Goal: Transaction & Acquisition: Download file/media

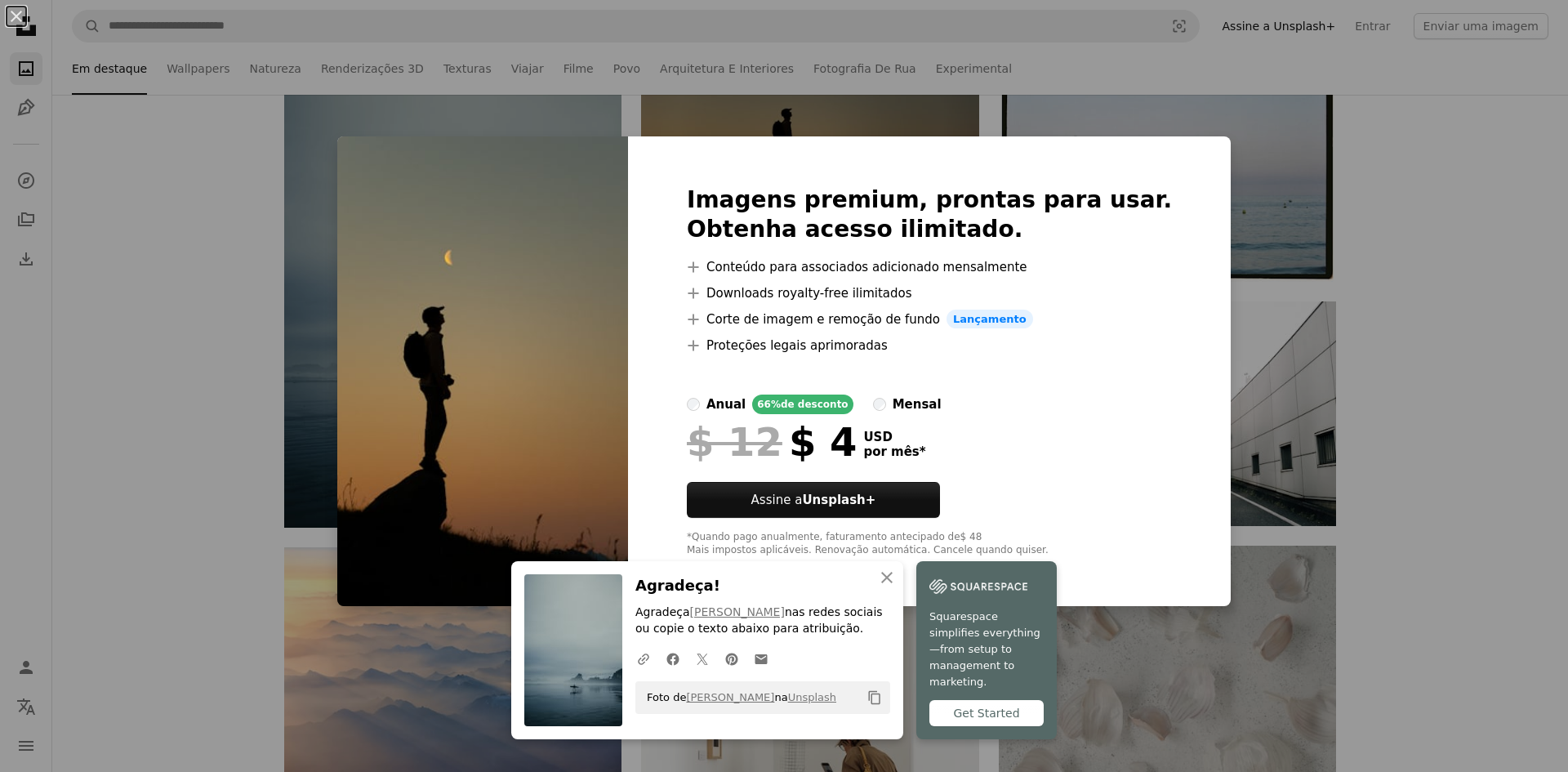
click at [818, 132] on div "An X shape An X shape Fechar Agradeça! Agradeça [PERSON_NAME] nas redes sociais…" at bounding box center [784, 386] width 1568 height 772
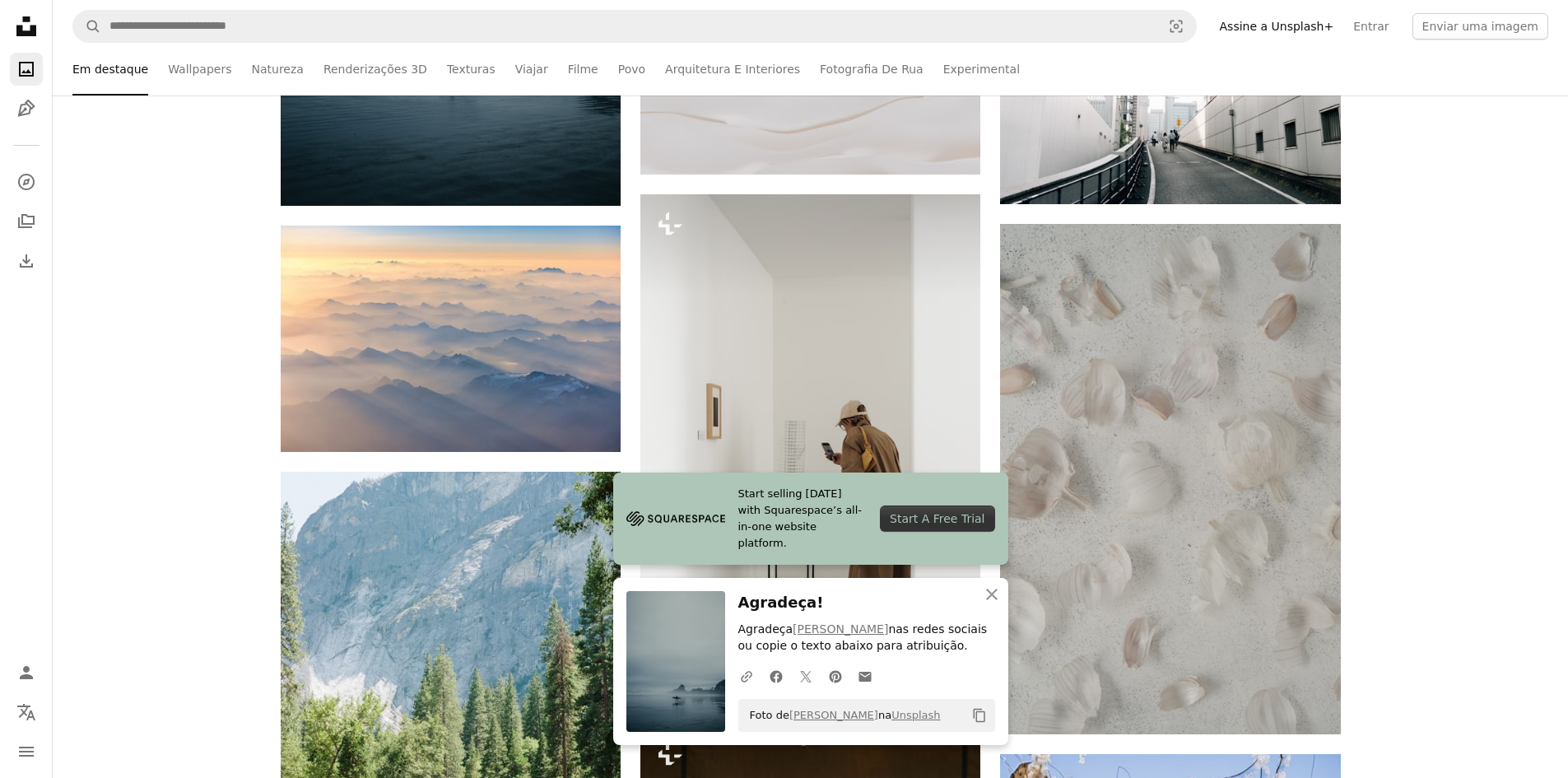
scroll to position [1070, 0]
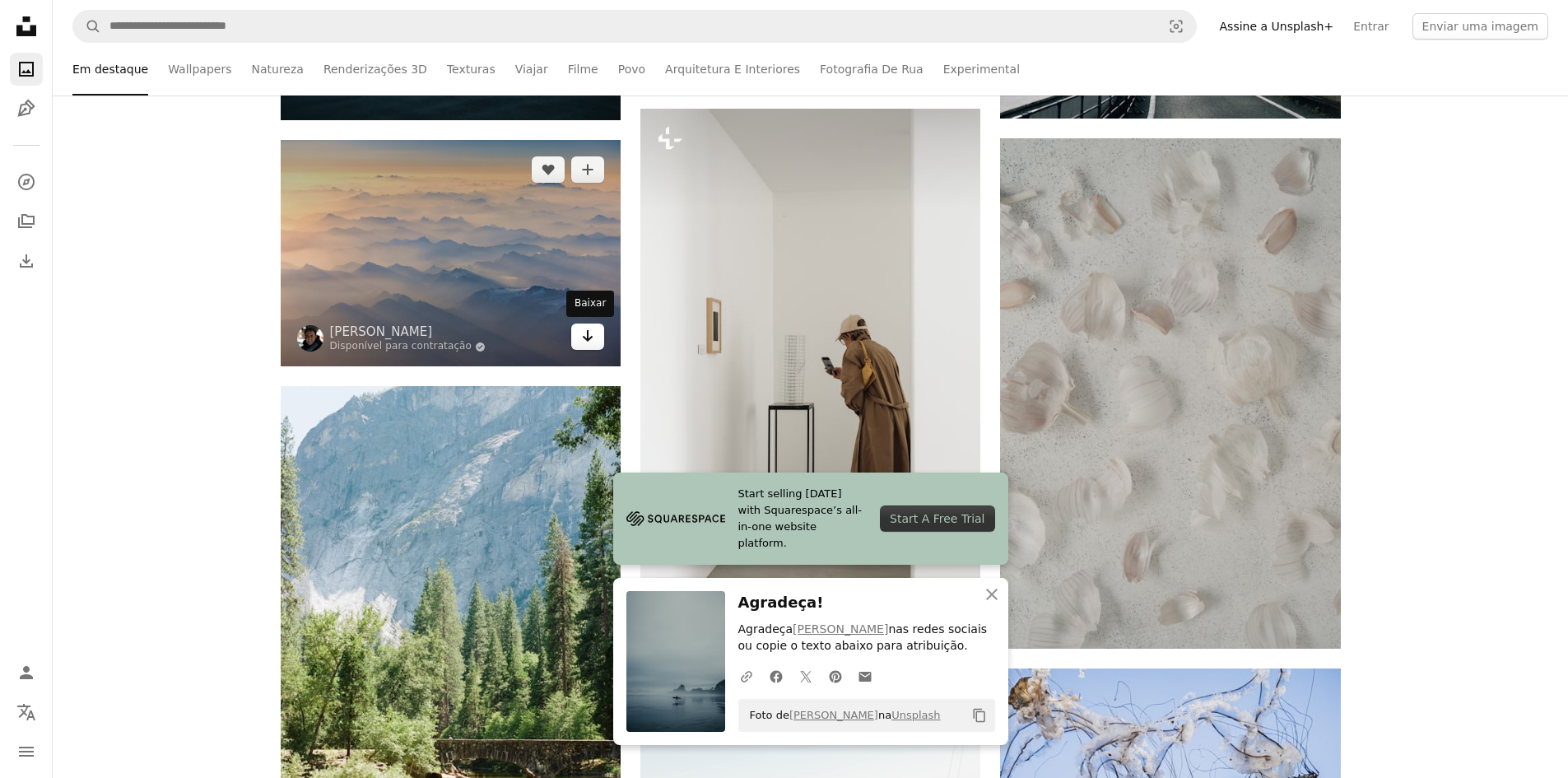
click at [595, 338] on link "Arrow pointing down" at bounding box center [588, 336] width 33 height 27
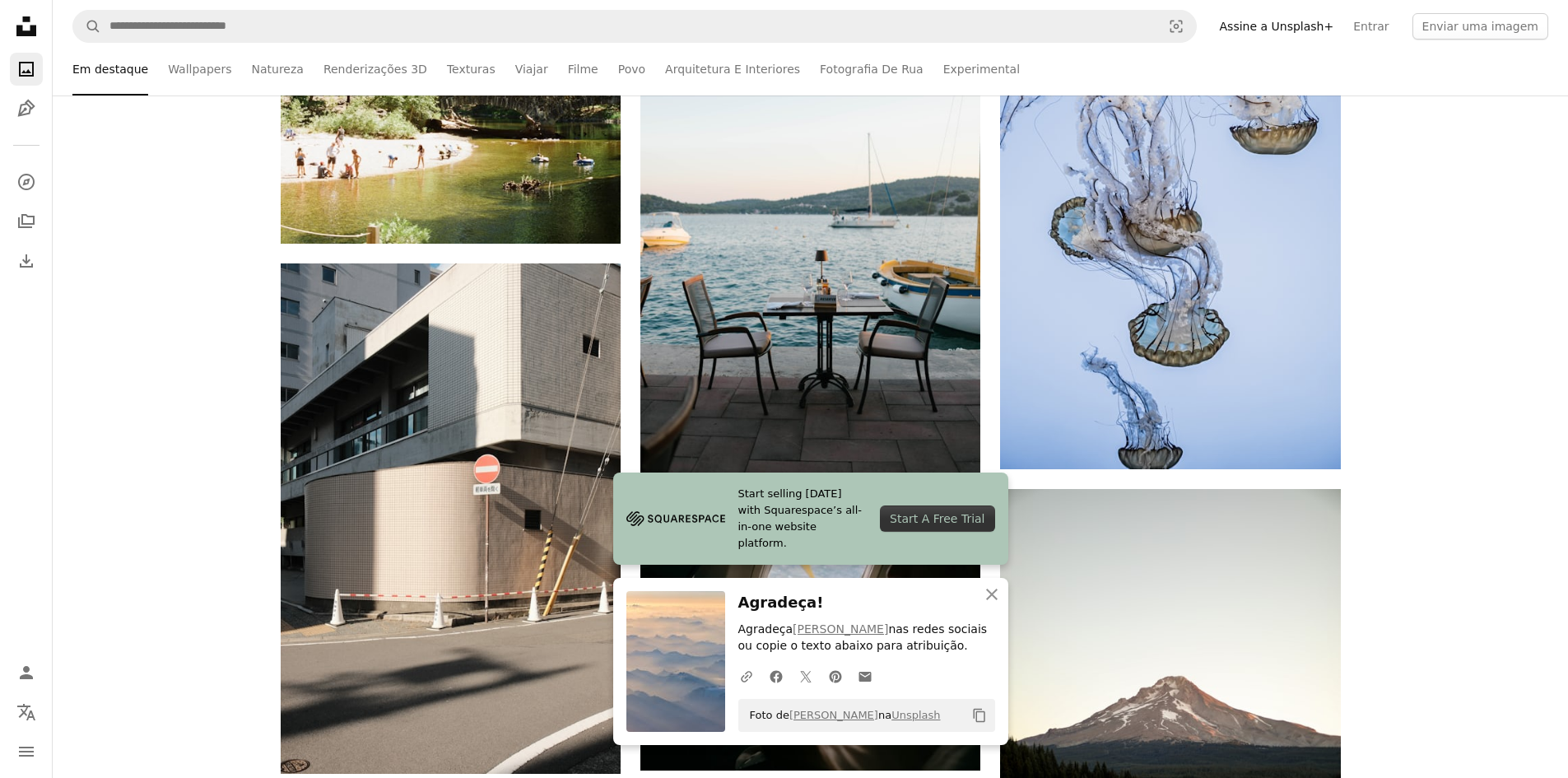
scroll to position [1729, 0]
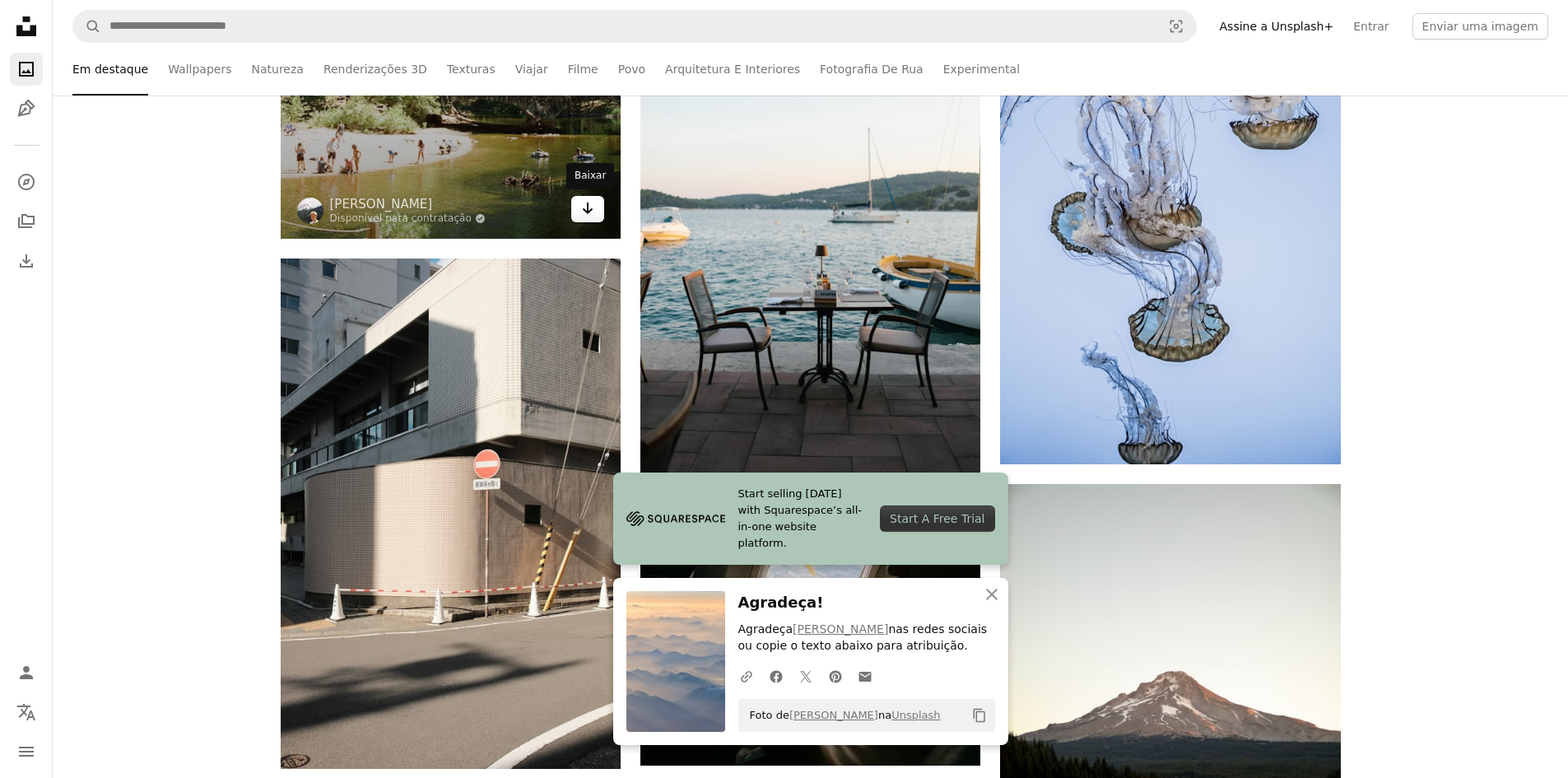
click at [583, 214] on icon "Arrow pointing down" at bounding box center [588, 207] width 13 height 19
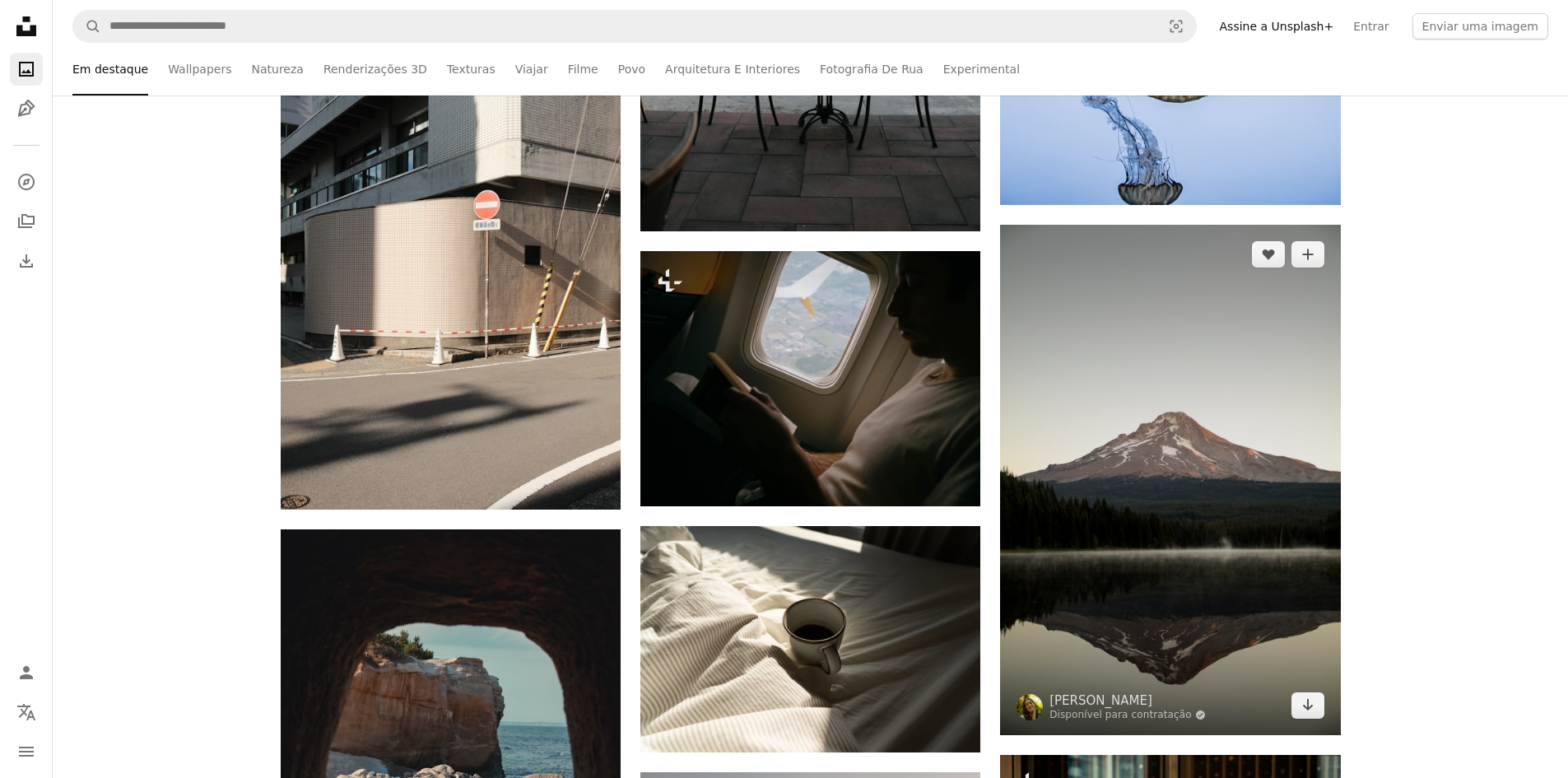
scroll to position [2141, 0]
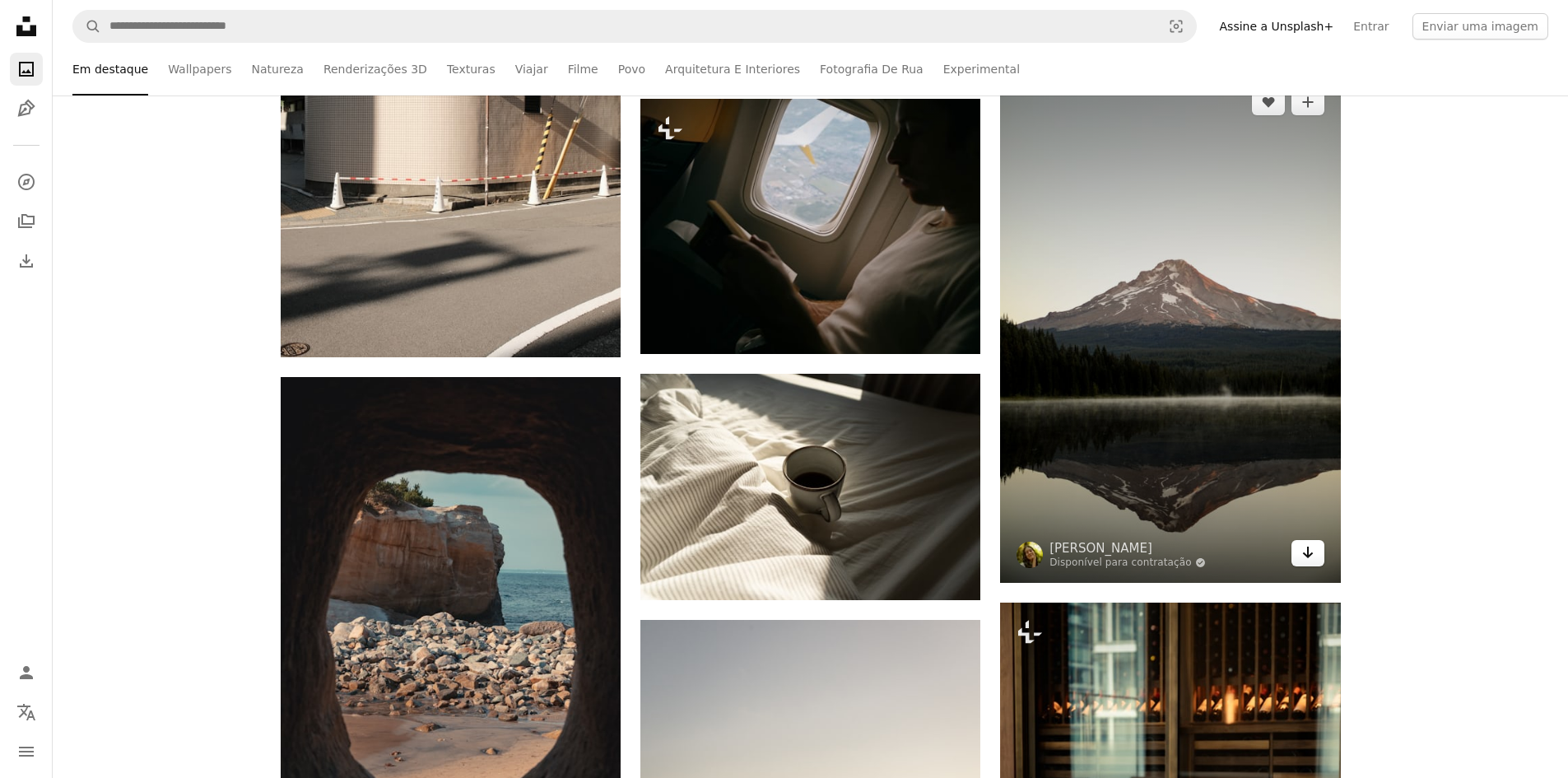
click at [1300, 550] on link "Arrow pointing down" at bounding box center [1308, 553] width 33 height 27
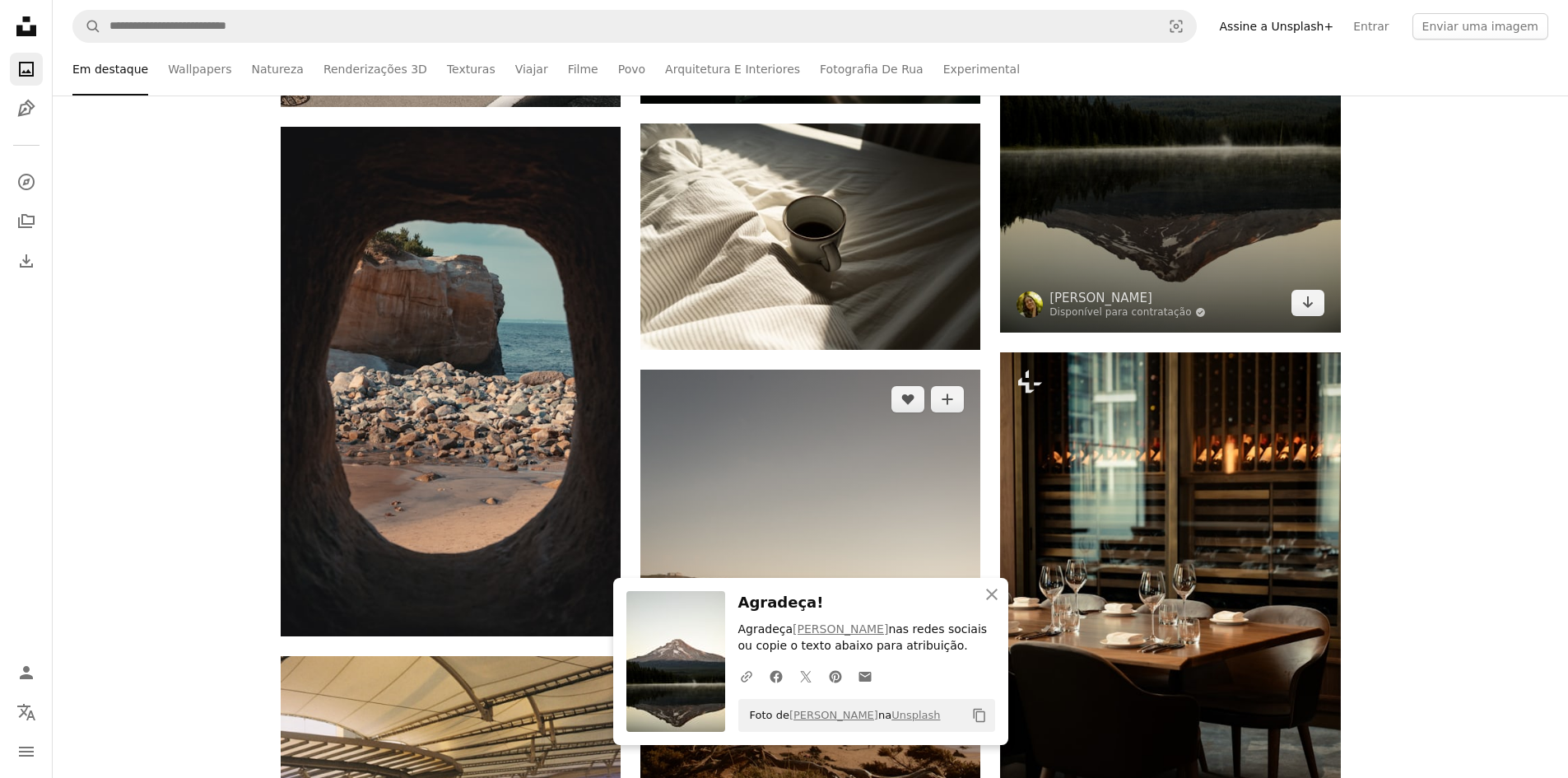
scroll to position [2470, 0]
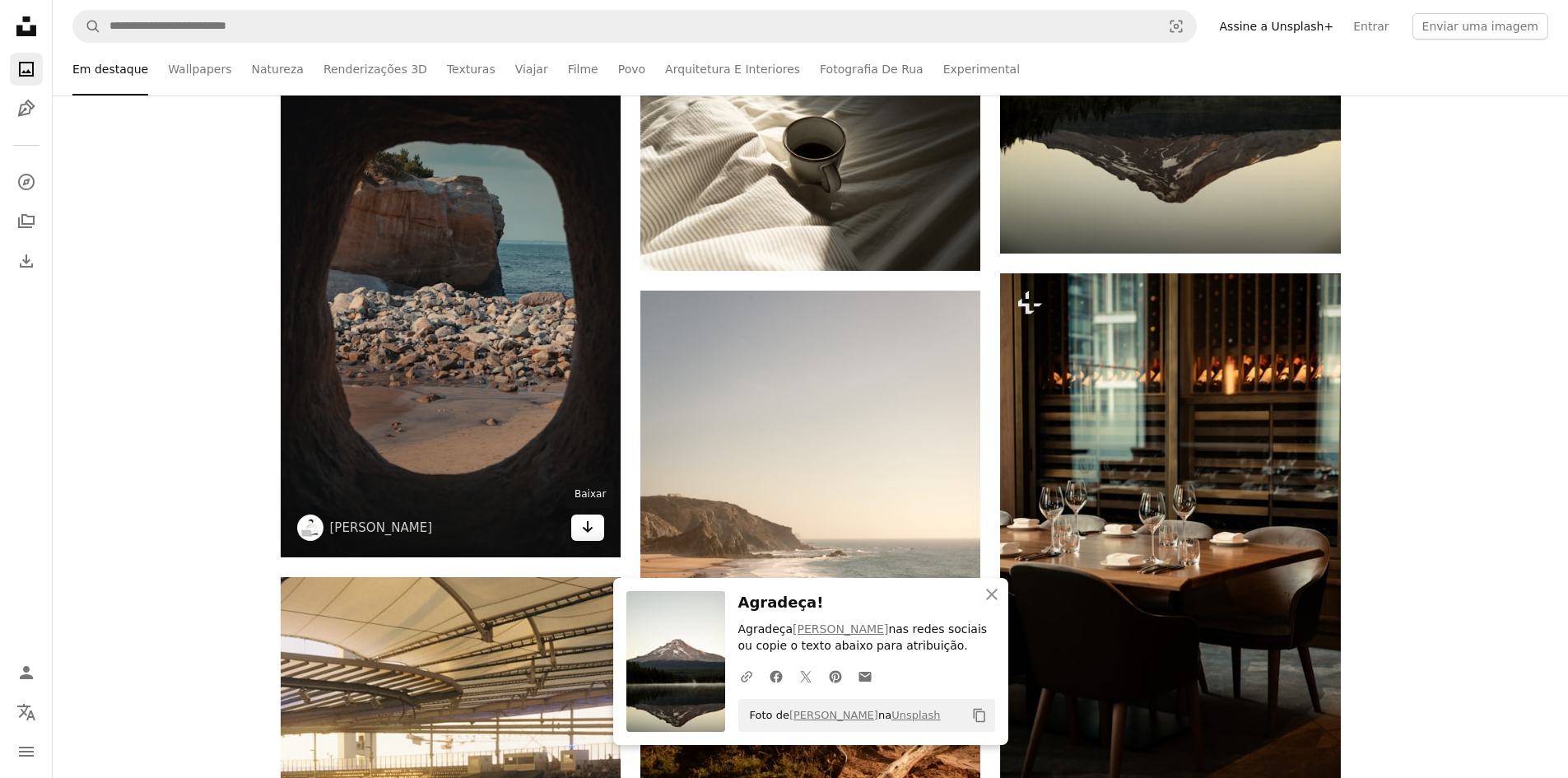
click at [599, 538] on link "Arrow pointing down" at bounding box center [588, 527] width 33 height 27
